Goal: Navigation & Orientation: Find specific page/section

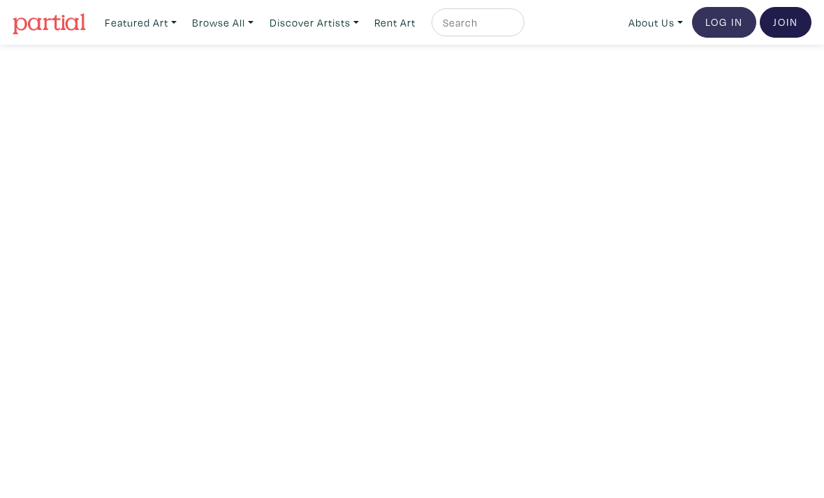
click at [715, 29] on link "Log In" at bounding box center [724, 22] width 64 height 31
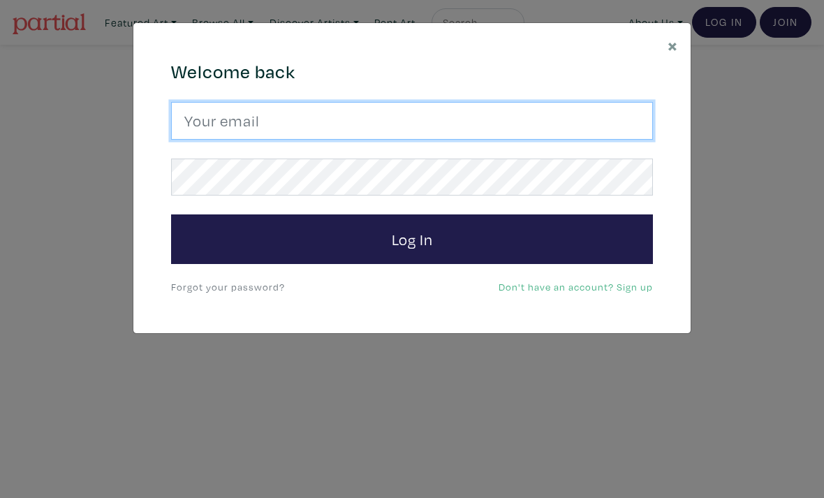
click at [425, 112] on input "email" at bounding box center [412, 121] width 482 height 38
type input "ritchie.mash@hotmail.com"
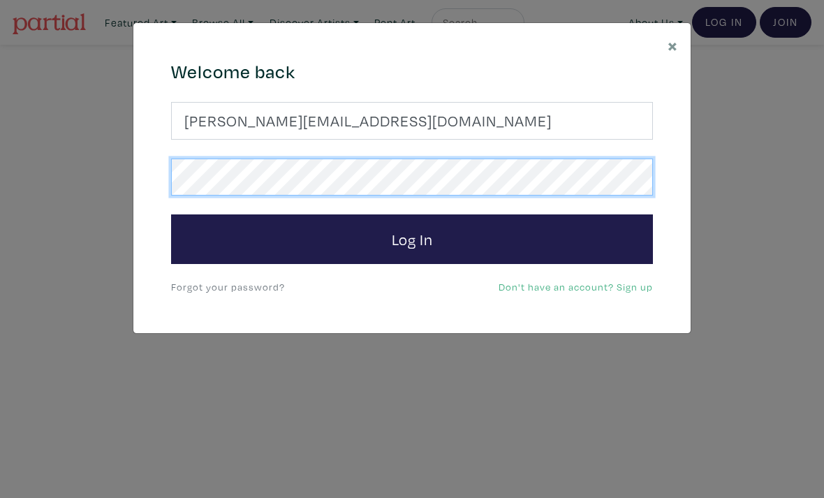
click at [412, 238] on button "Log In" at bounding box center [412, 239] width 482 height 50
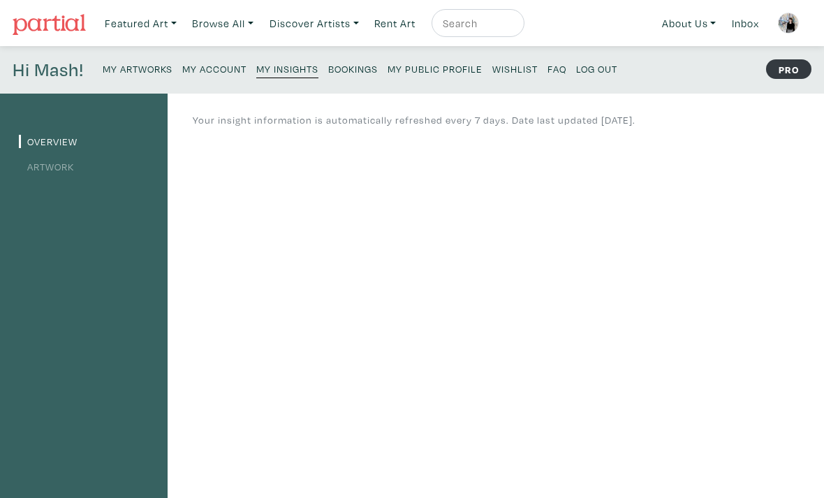
click at [210, 78] on p "My Artworks My Account My Insights Bookings My Public Profile Wishlist FAQ Log …" at bounding box center [363, 70] width 521 height 22
click at [208, 73] on small "My Account" at bounding box center [214, 68] width 64 height 13
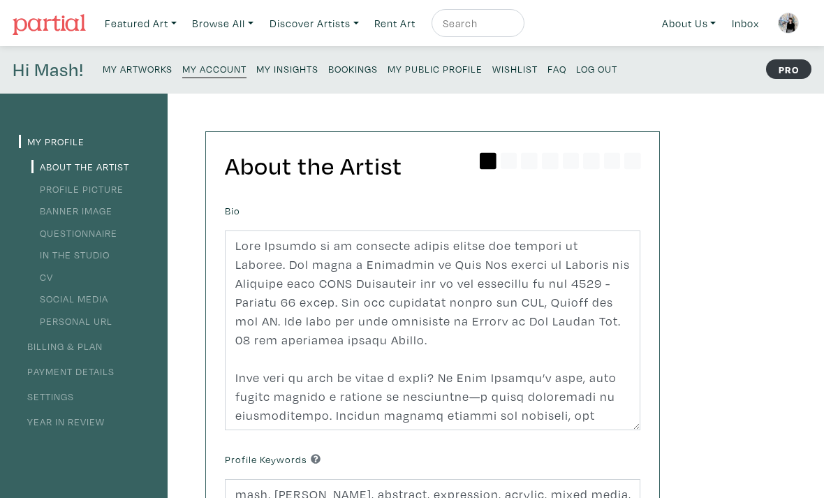
click at [71, 371] on link "Payment Details" at bounding box center [67, 371] width 96 height 13
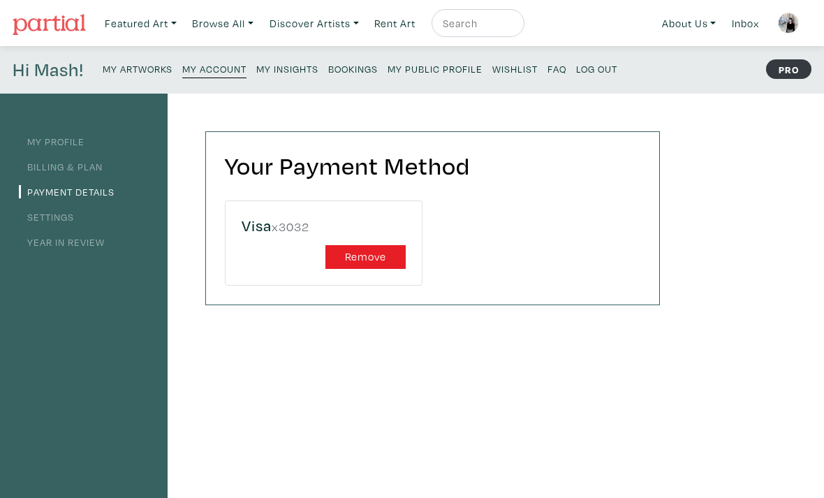
click at [83, 167] on link "Billing & Plan" at bounding box center [61, 166] width 84 height 13
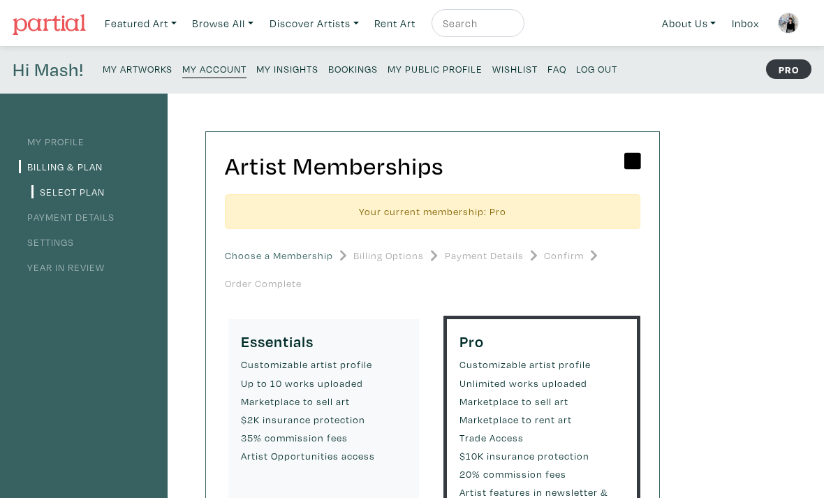
click at [363, 71] on small "Bookings" at bounding box center [353, 68] width 50 height 13
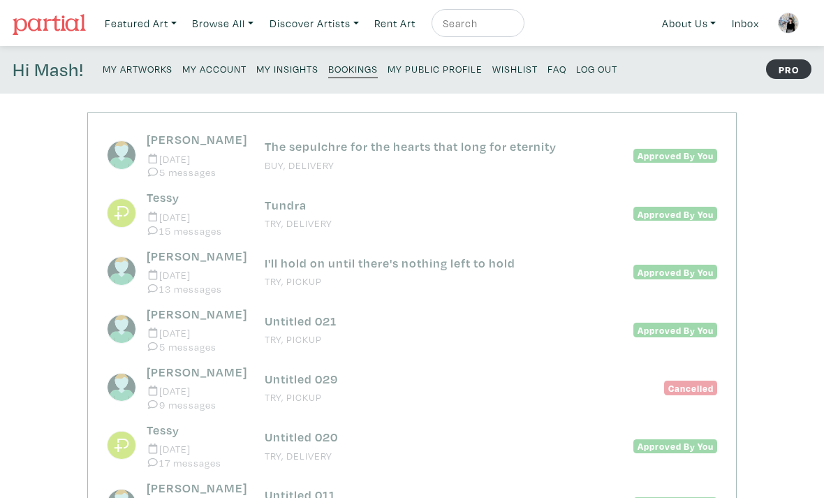
click at [444, 67] on small "My Public Profile" at bounding box center [435, 68] width 95 height 13
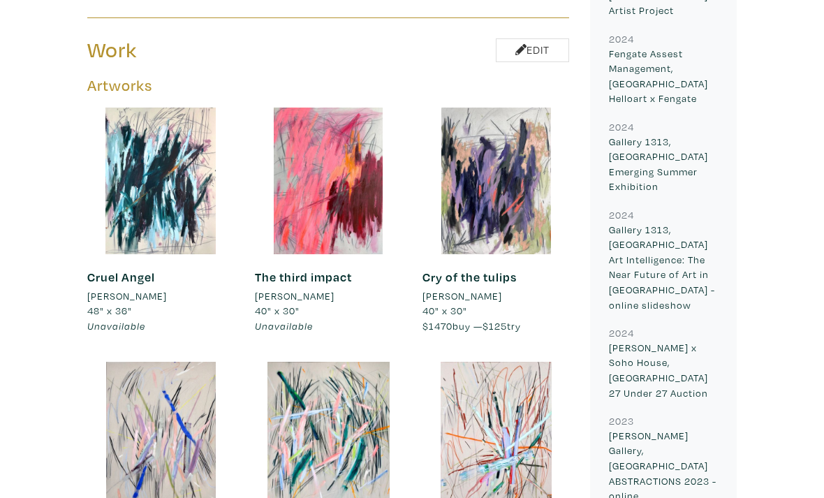
scroll to position [795, 0]
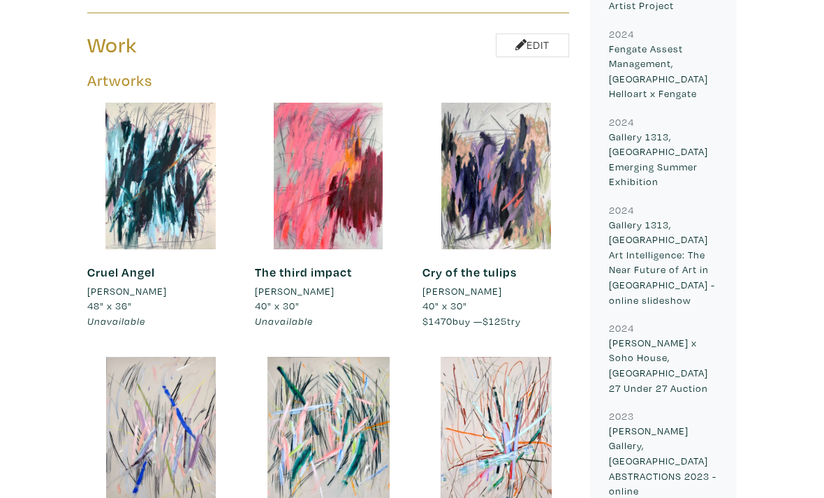
click at [374, 307] on div "The third impact Mash Ritchie 40" x 30" Unavailable #toronto #ritchie #acrylic …" at bounding box center [328, 297] width 147 height 95
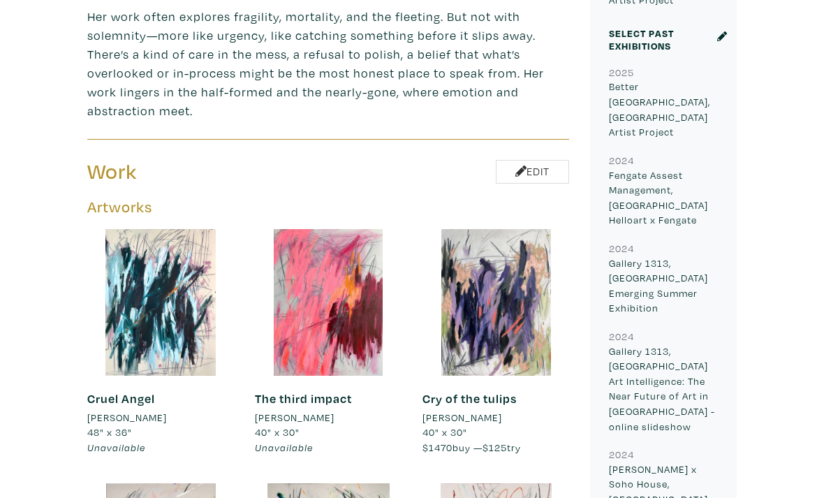
scroll to position [661, 0]
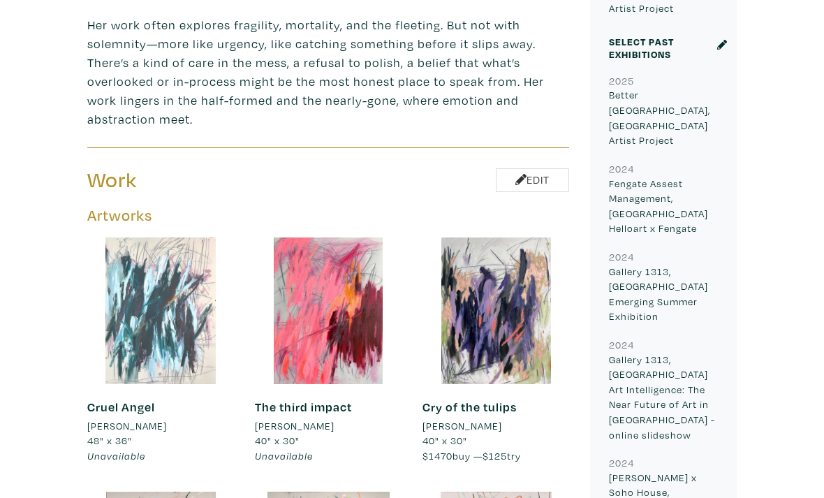
click at [125, 307] on div at bounding box center [160, 311] width 147 height 147
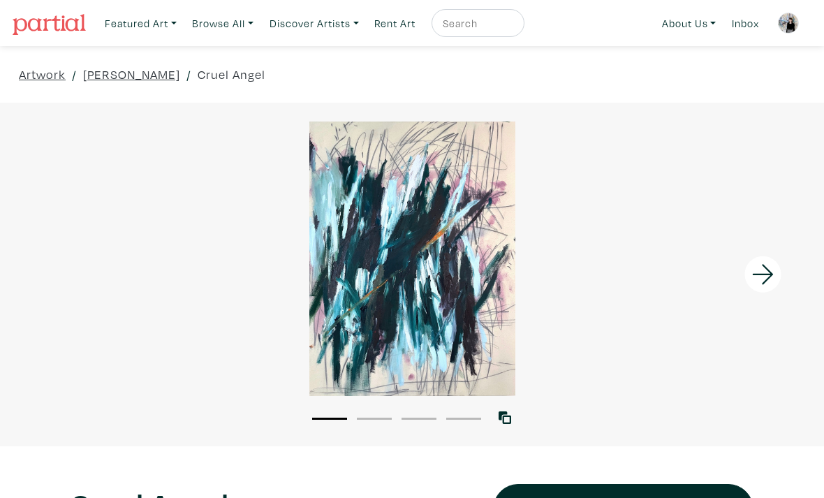
click at [762, 275] on icon at bounding box center [762, 274] width 21 height 20
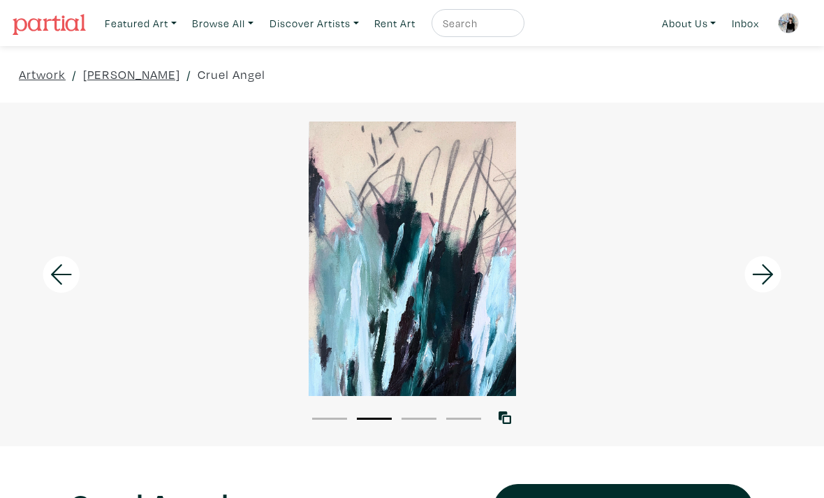
click at [762, 275] on icon at bounding box center [762, 274] width 21 height 20
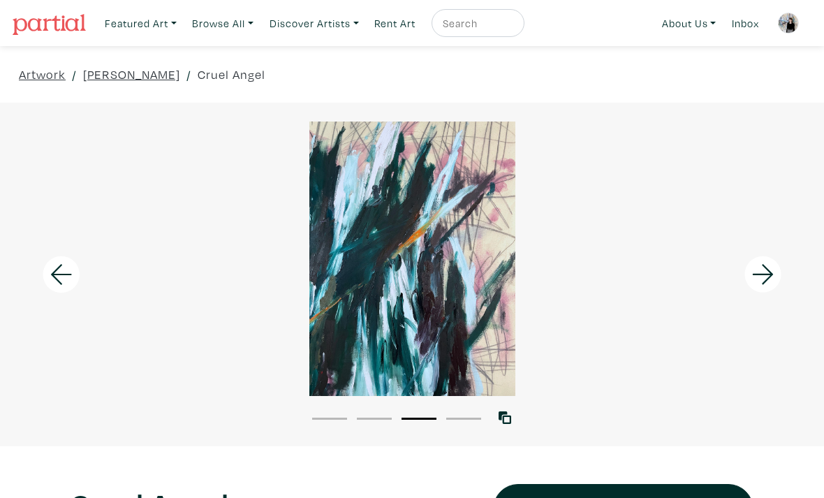
click at [762, 275] on icon at bounding box center [762, 274] width 21 height 20
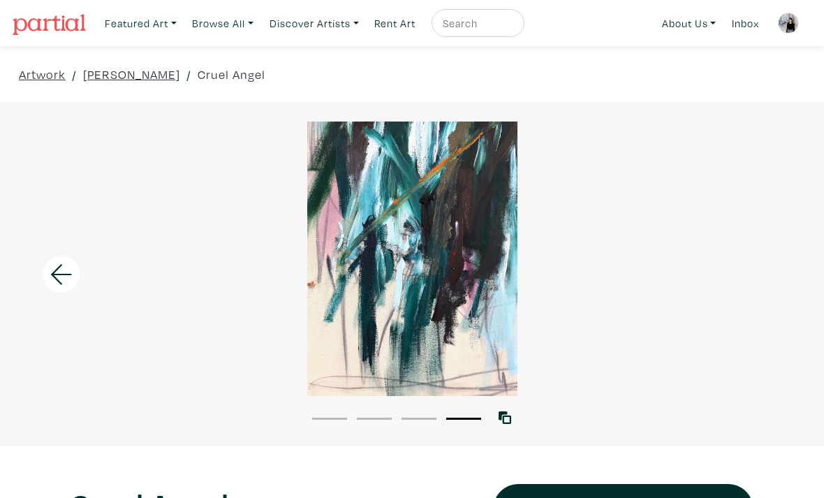
click at [762, 275] on div at bounding box center [412, 259] width 824 height 275
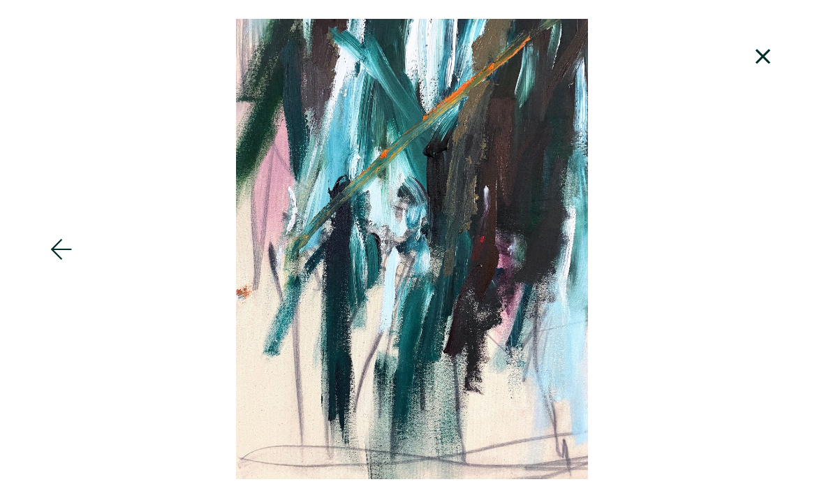
click at [769, 52] on icon at bounding box center [763, 56] width 15 height 15
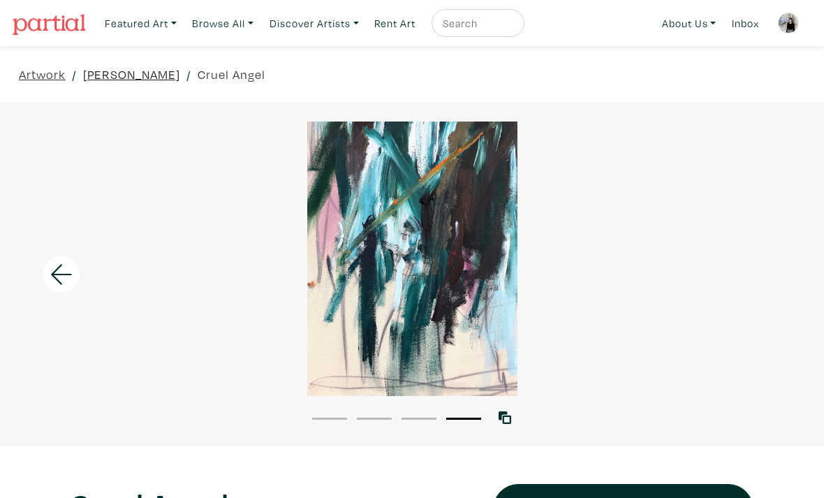
click at [127, 75] on link "[PERSON_NAME]" at bounding box center [131, 74] width 97 height 19
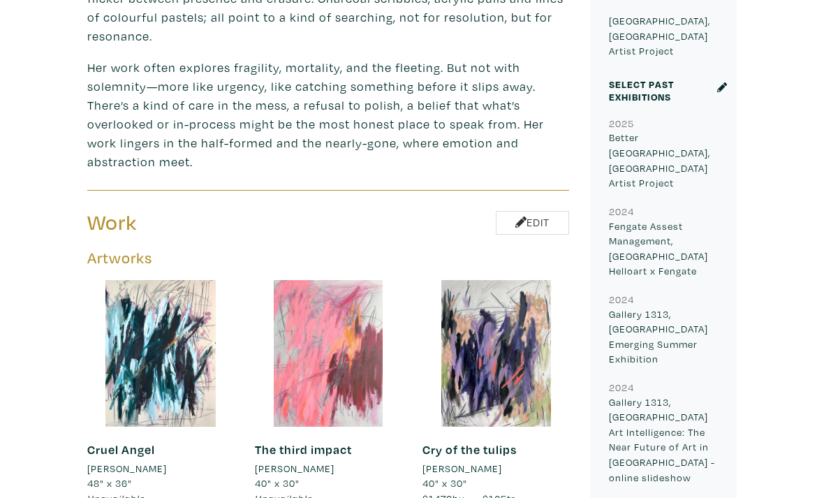
scroll to position [626, 0]
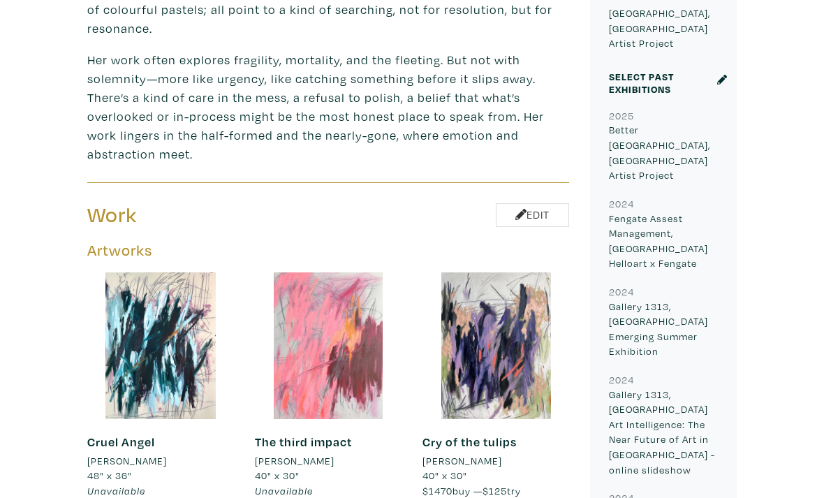
click at [338, 359] on div at bounding box center [328, 345] width 147 height 147
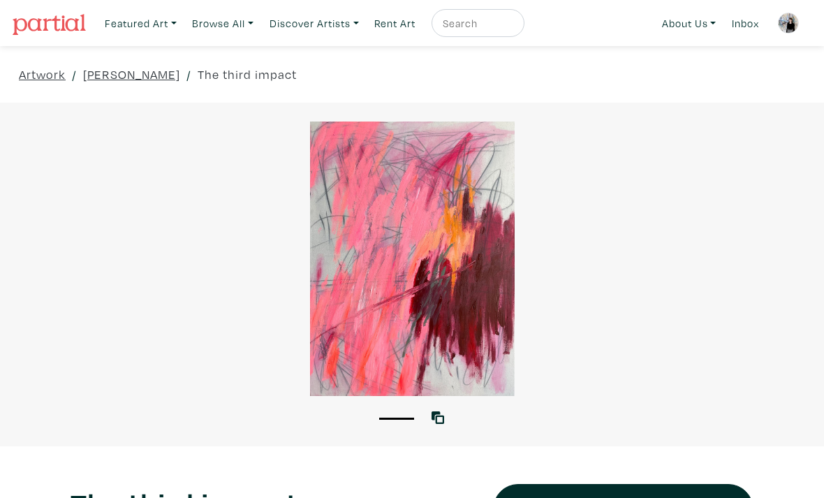
click at [483, 277] on div at bounding box center [412, 259] width 824 height 275
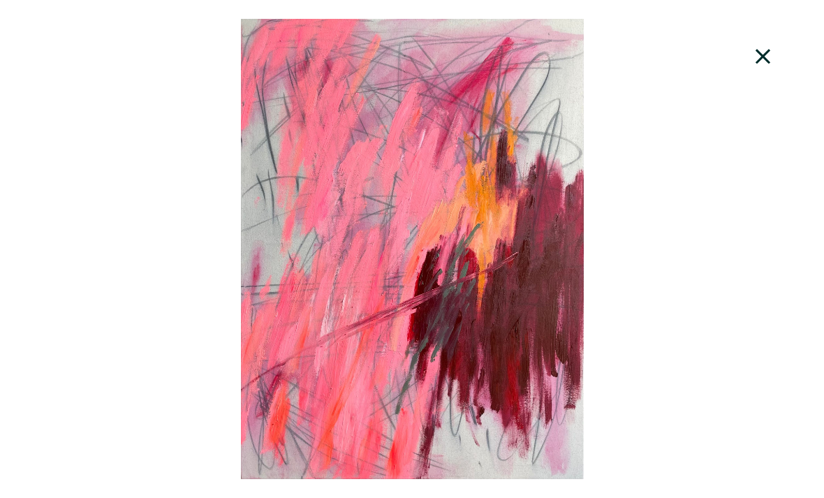
click at [690, 191] on div at bounding box center [412, 249] width 824 height 460
